Goal: Information Seeking & Learning: Learn about a topic

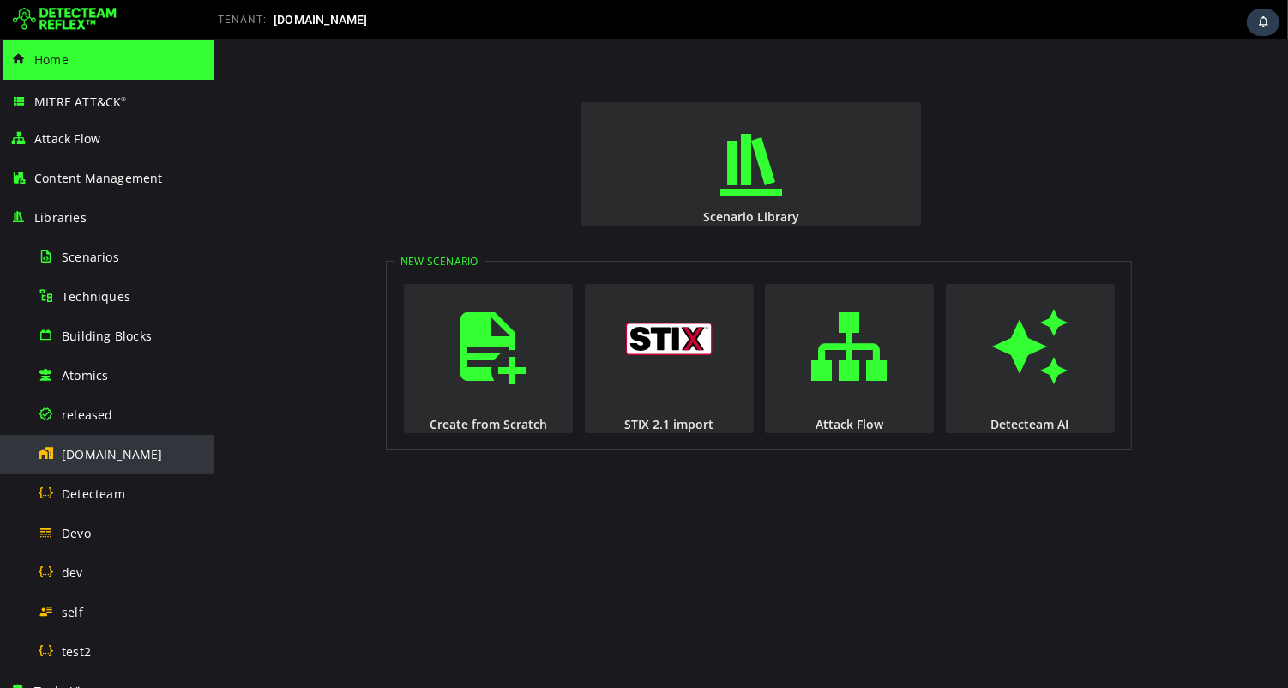
click at [113, 453] on span "[DOMAIN_NAME]" at bounding box center [112, 454] width 101 height 16
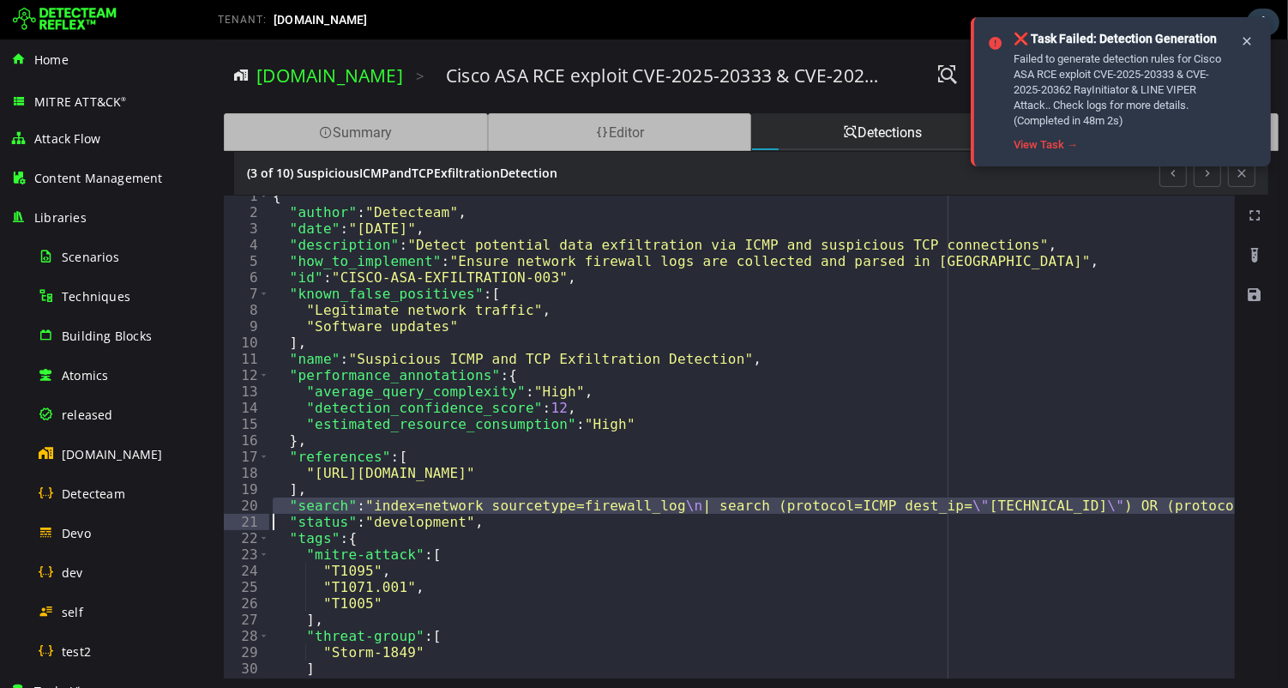
scroll to position [7, 0]
click at [884, 135] on div "Detections" at bounding box center [882, 132] width 264 height 38
click at [640, 116] on div "Editor" at bounding box center [619, 132] width 264 height 38
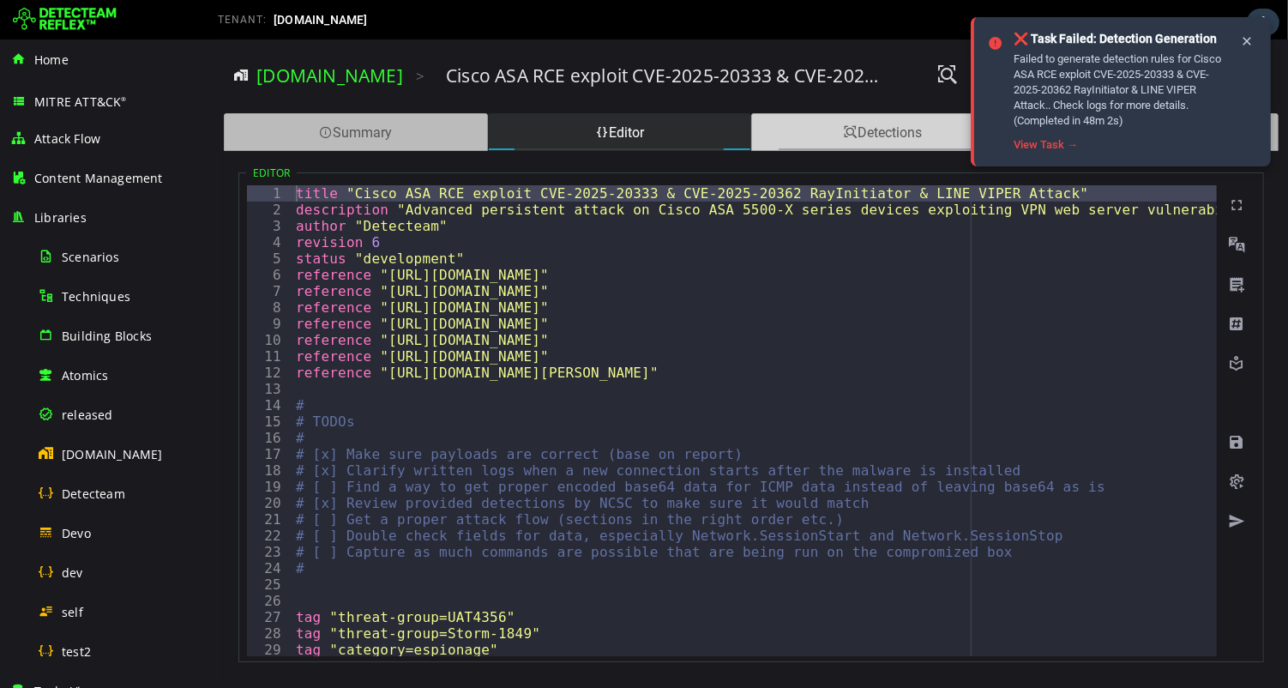
click at [883, 128] on div "Detections" at bounding box center [882, 132] width 264 height 38
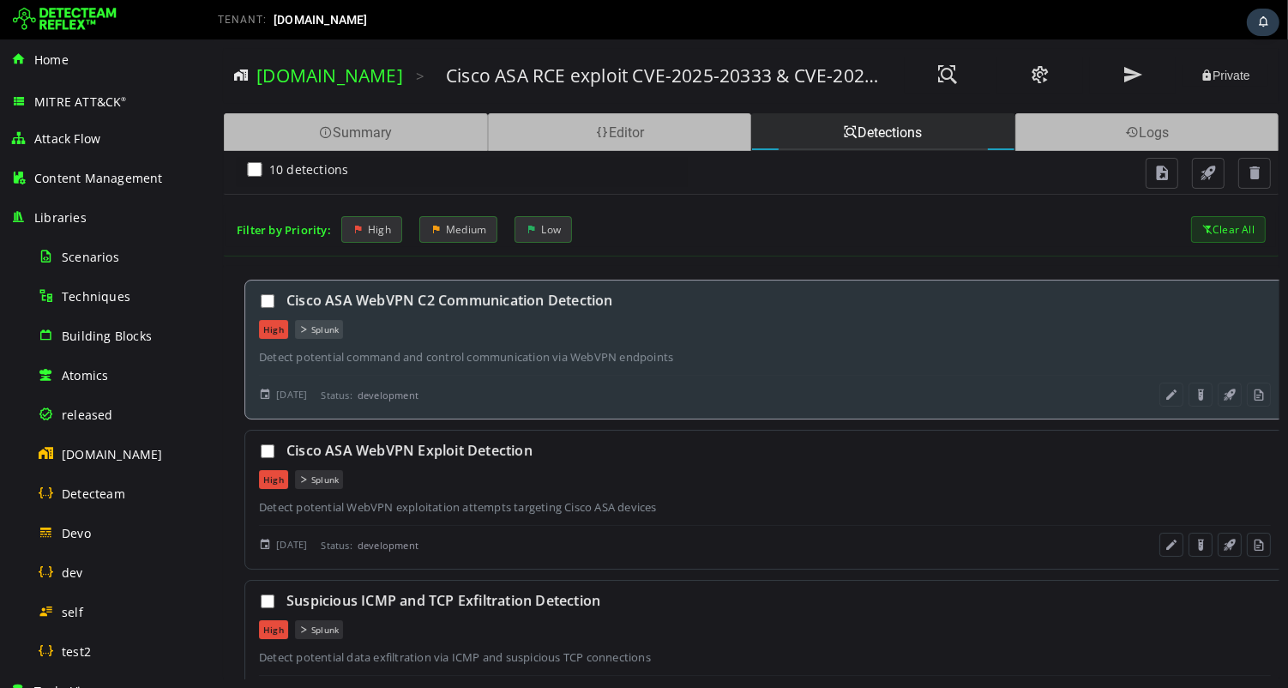
click at [716, 340] on div "Cisco ASA WebVPN C2 Communication Detection High Splunk Detect potential comman…" at bounding box center [764, 350] width 1041 height 140
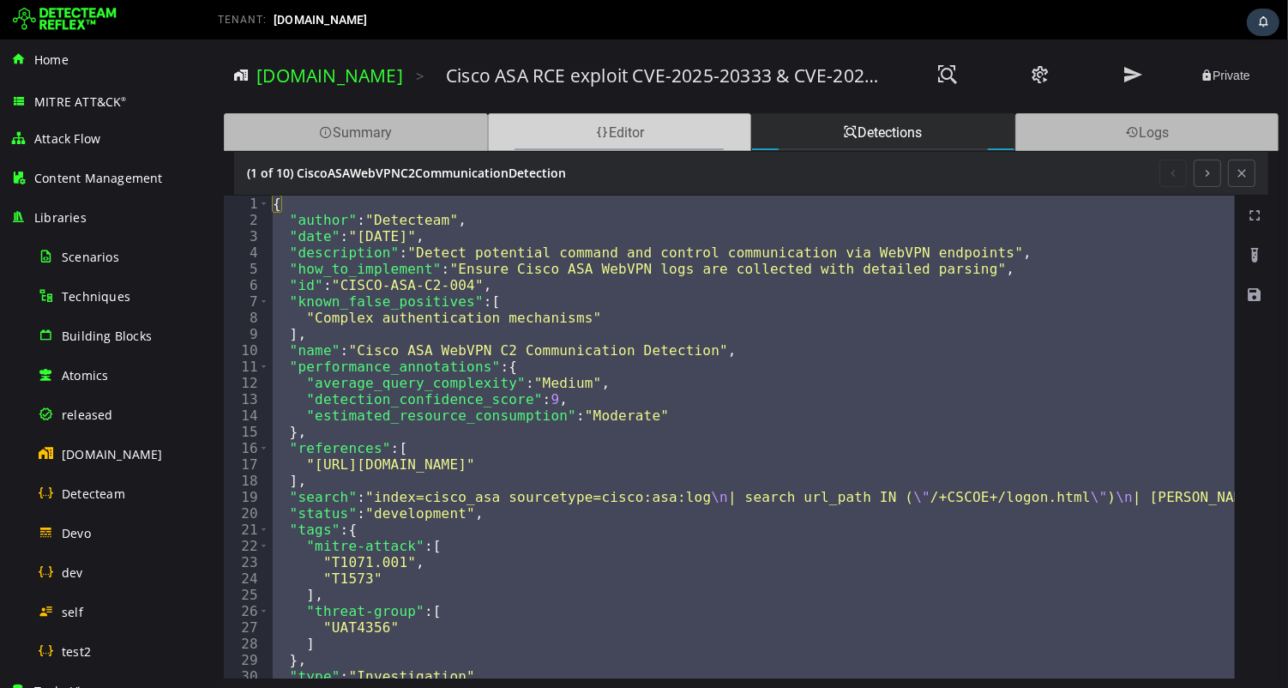
click at [618, 135] on div "Editor" at bounding box center [619, 132] width 264 height 38
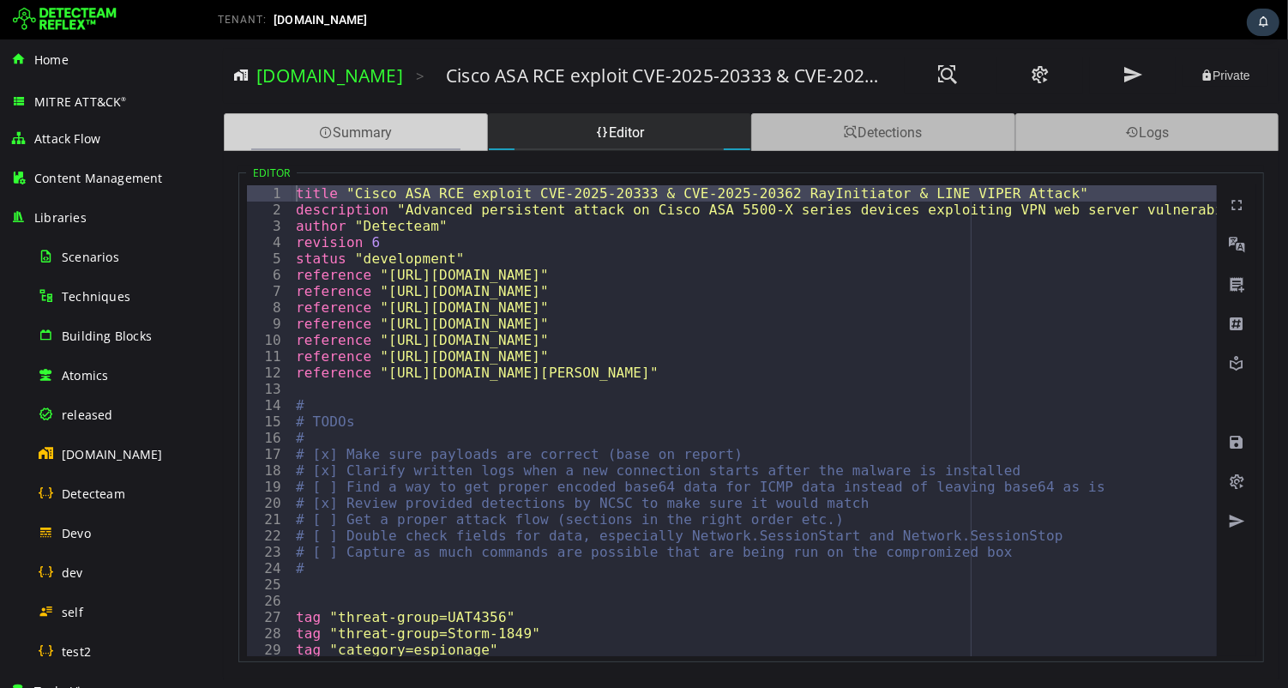
click at [313, 139] on div "Summary" at bounding box center [355, 132] width 264 height 38
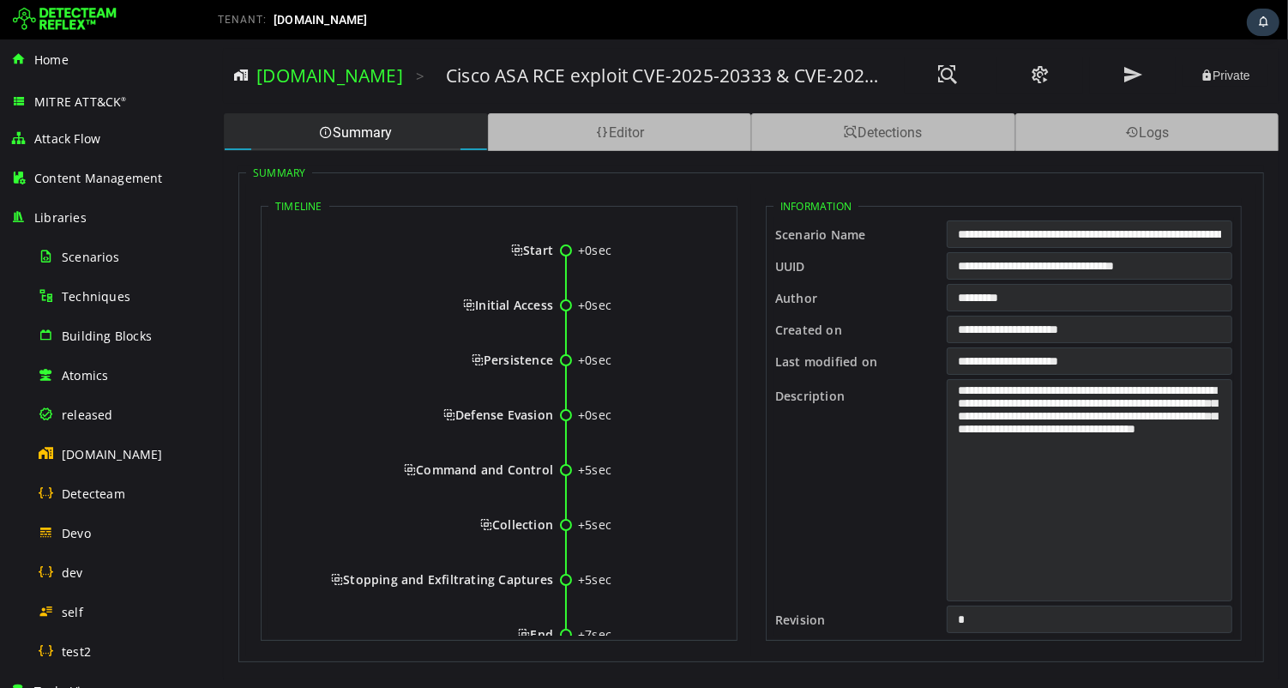
click at [462, 302] on span "Initial Access" at bounding box center [507, 305] width 90 height 16
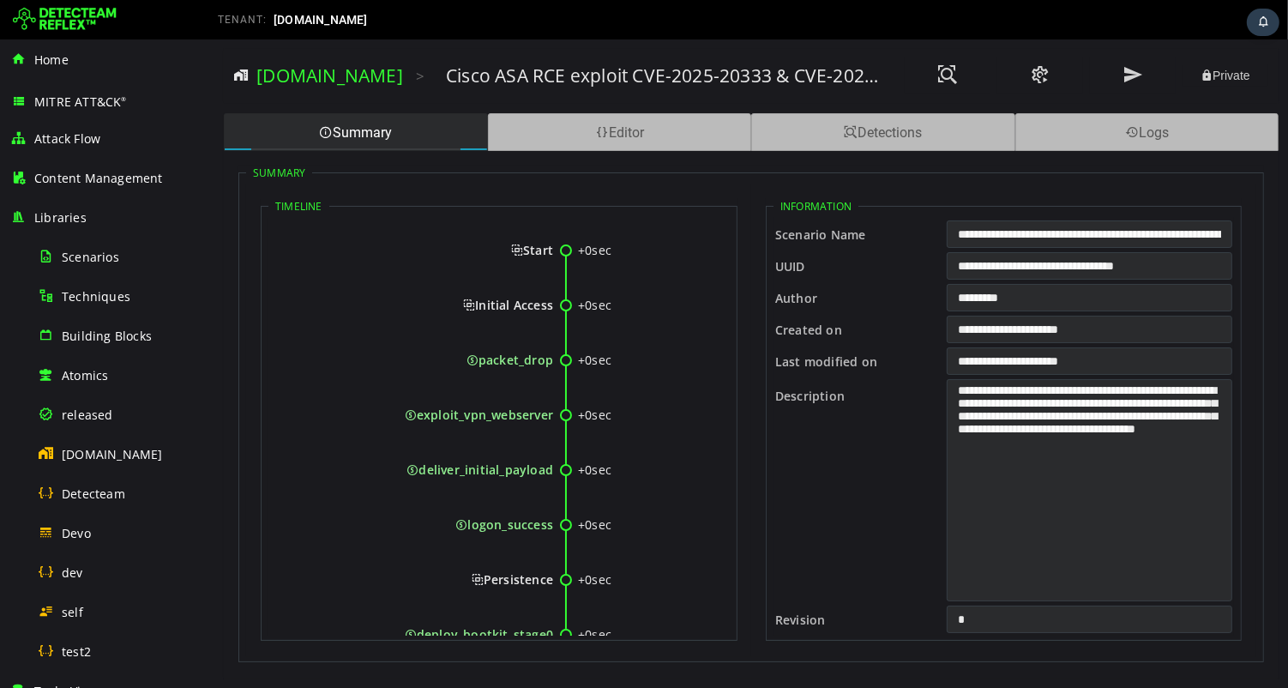
click at [462, 302] on span "Initial Access" at bounding box center [507, 305] width 90 height 16
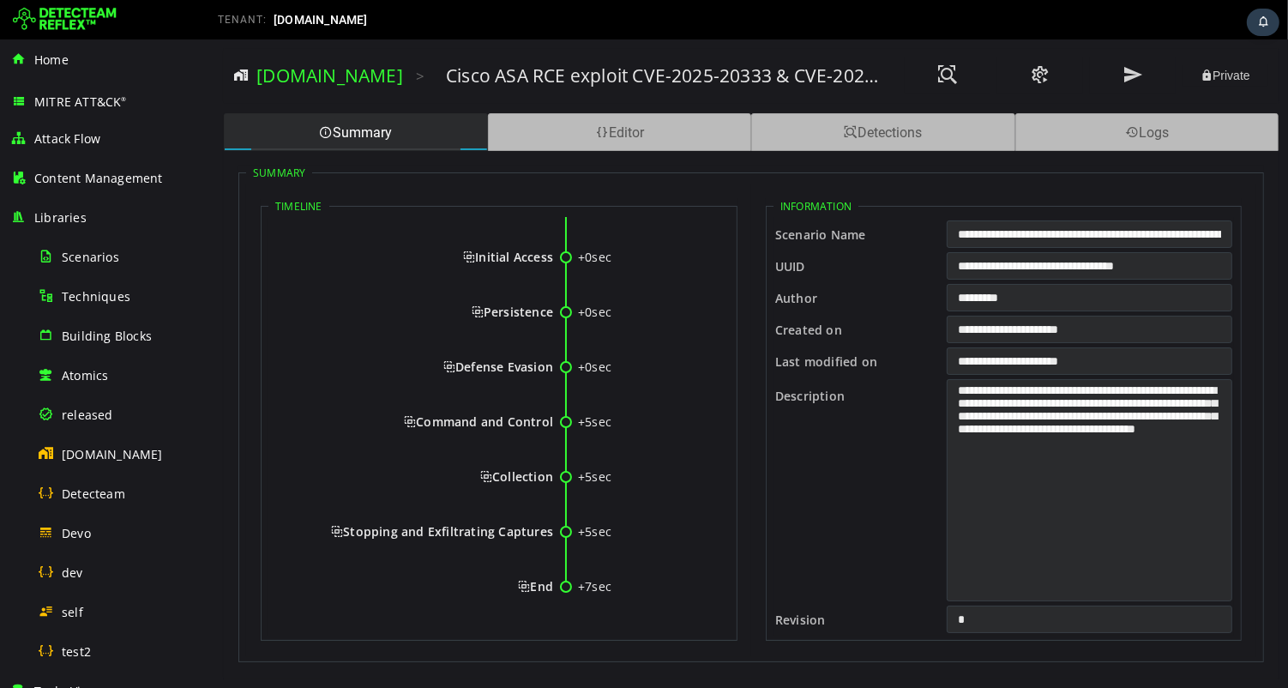
scroll to position [63, 0]
click at [471, 304] on span "Persistence" at bounding box center [511, 312] width 81 height 16
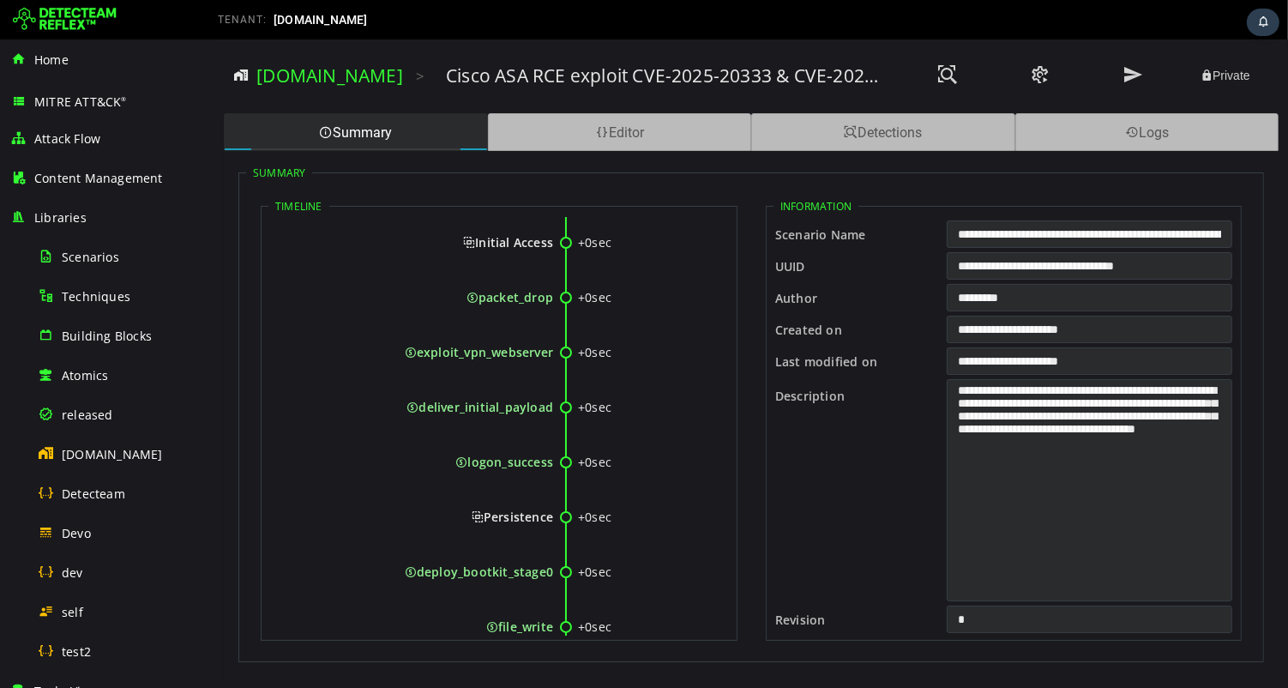
click at [467, 247] on span "Initial Access" at bounding box center [507, 242] width 90 height 16
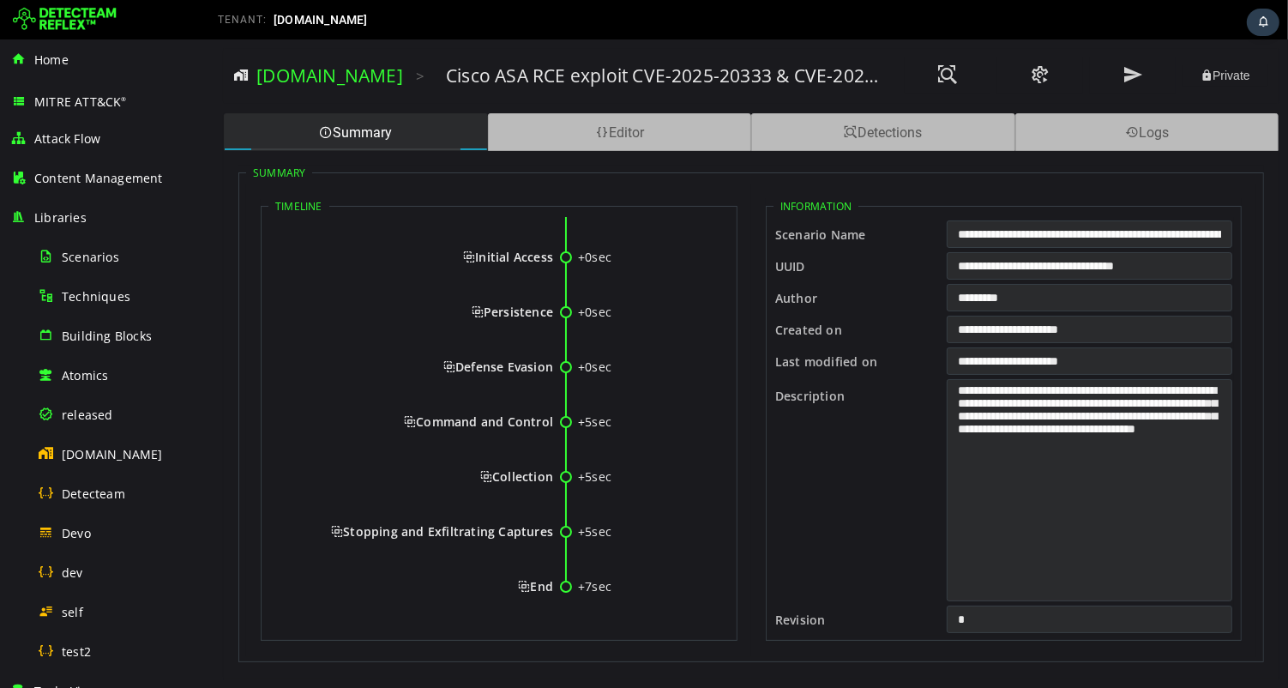
scroll to position [0, 0]
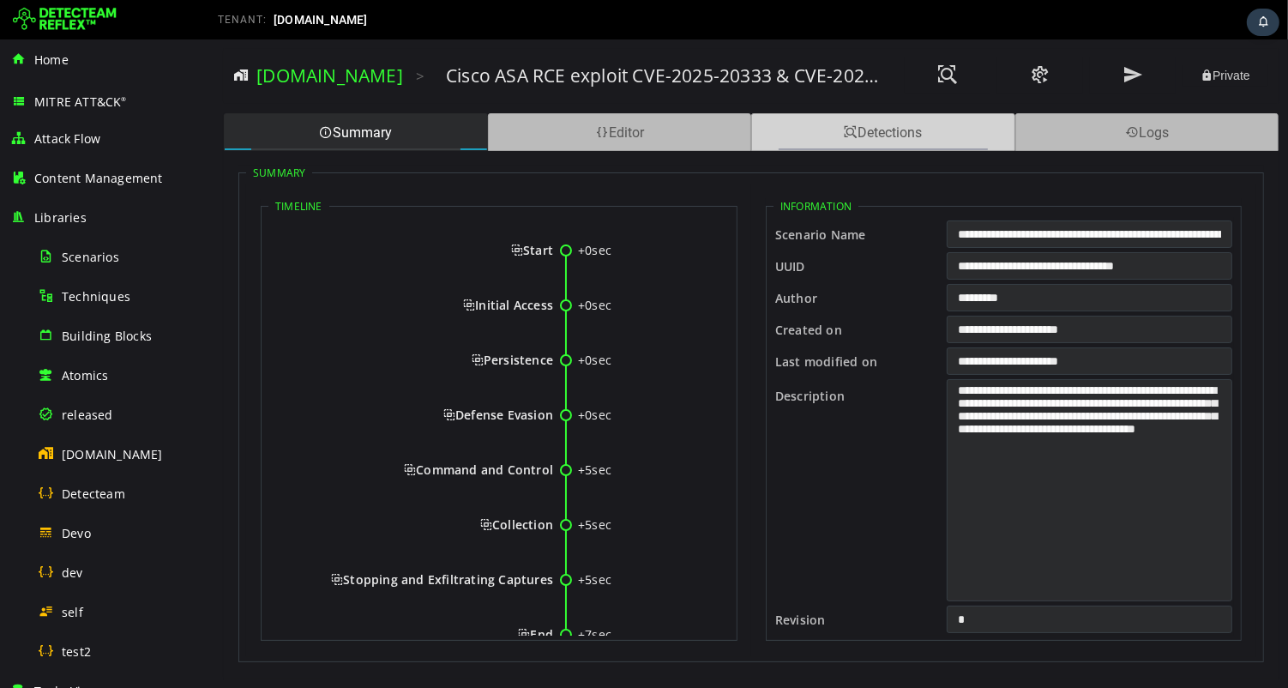
click at [843, 129] on span at bounding box center [850, 132] width 14 height 16
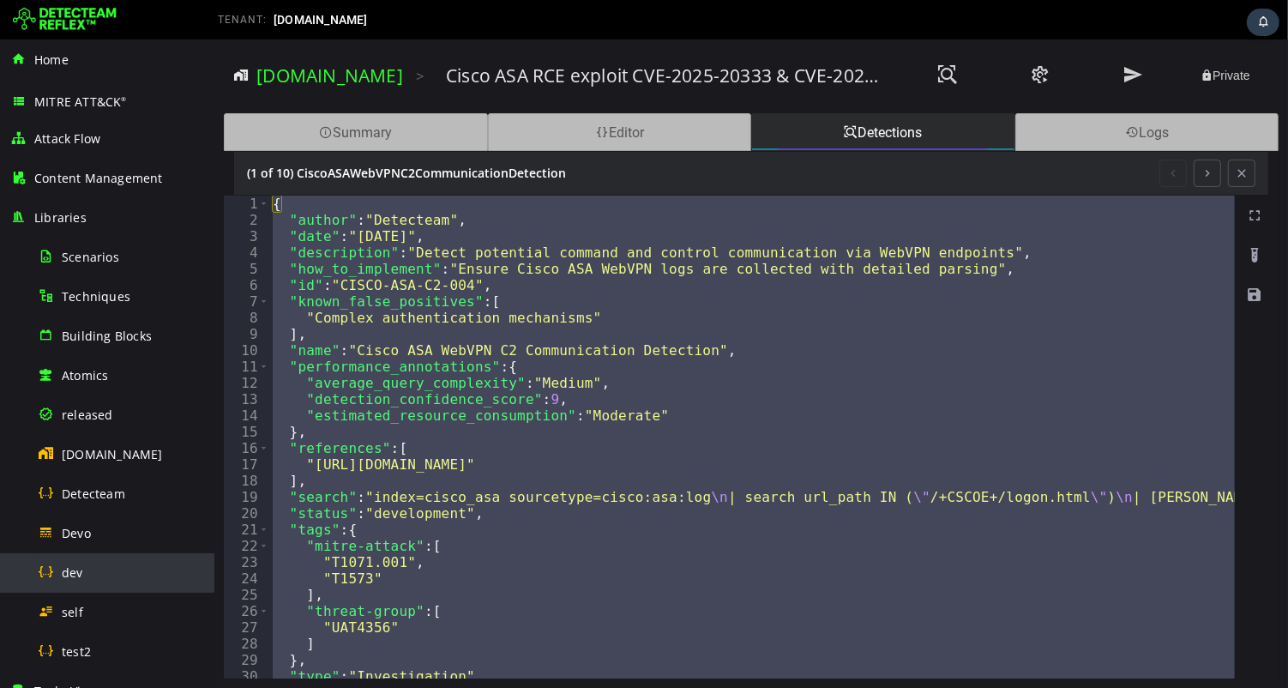
scroll to position [339, 0]
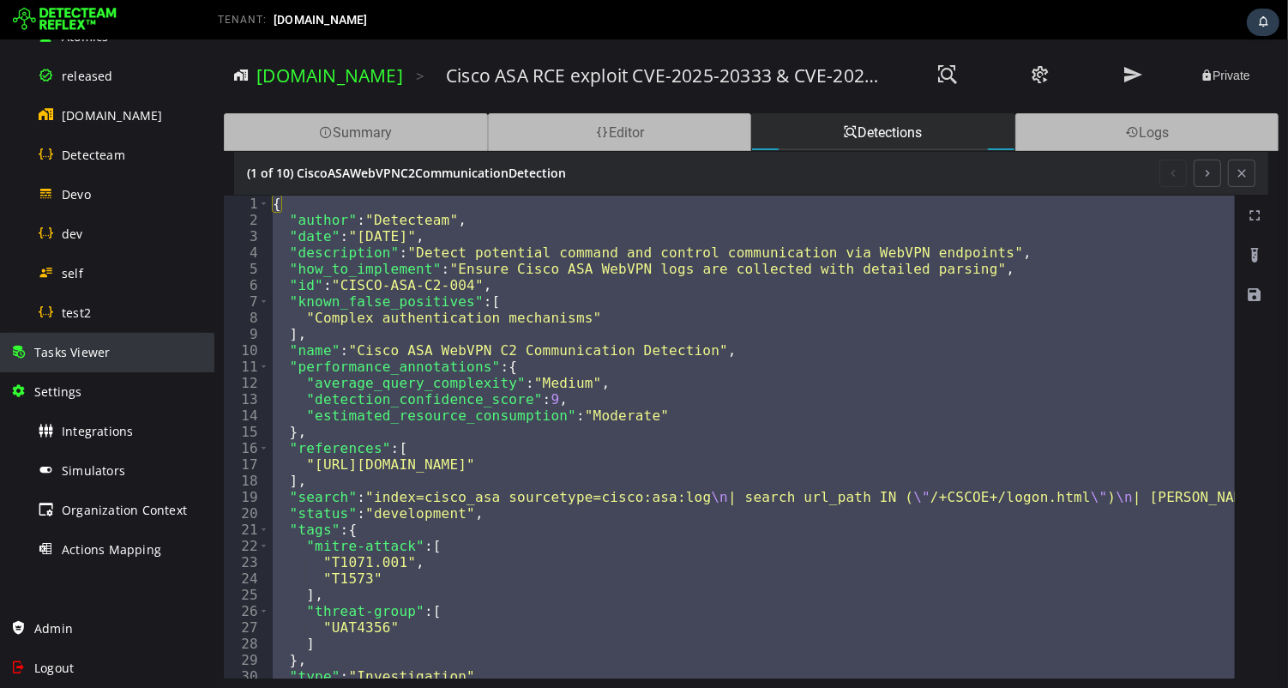
click at [64, 357] on span "Tasks Viewer" at bounding box center [71, 352] width 75 height 16
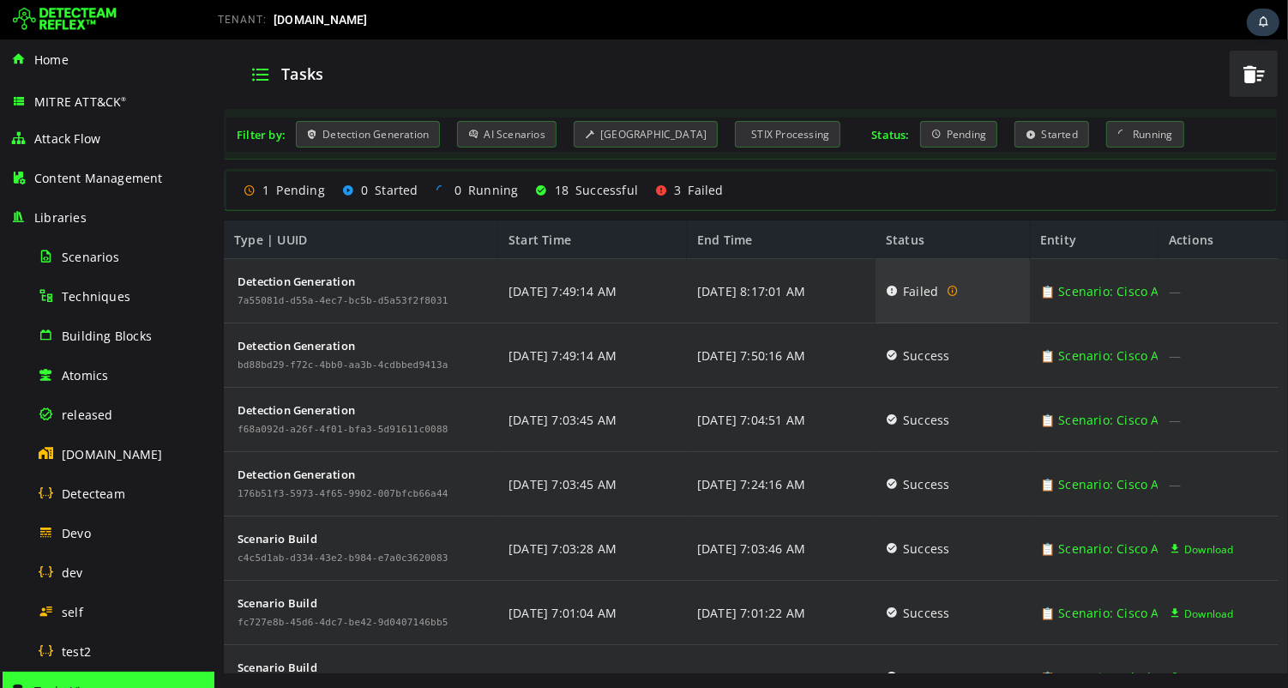
click at [889, 296] on icon at bounding box center [891, 290] width 12 height 65
click at [888, 289] on icon at bounding box center [891, 290] width 12 height 65
